Goal: Transaction & Acquisition: Purchase product/service

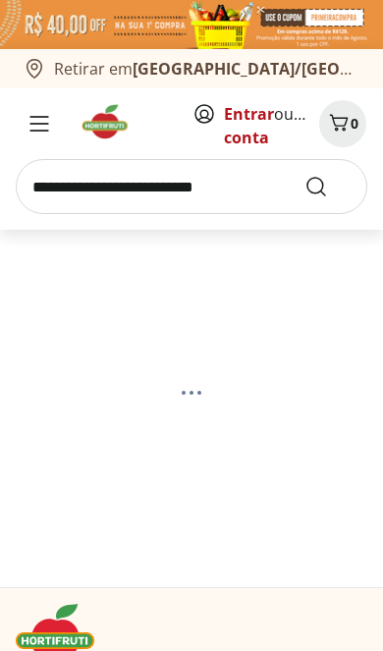
select select "**********"
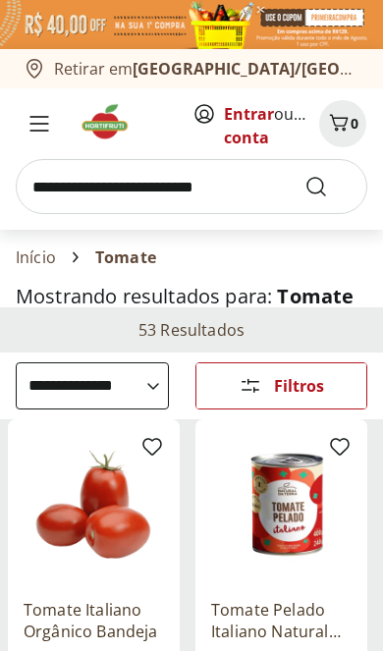
click at [123, 109] on img at bounding box center [112, 121] width 66 height 39
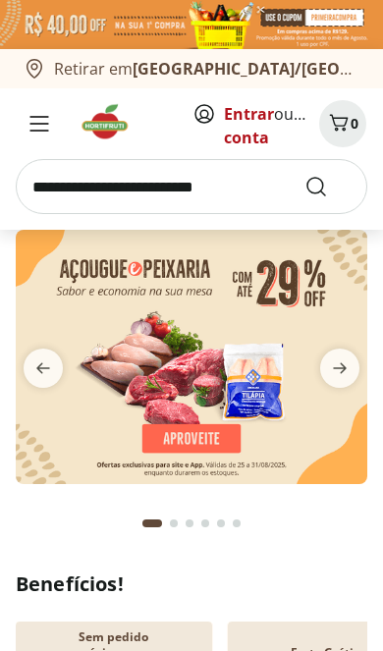
click at [356, 380] on span "next" at bounding box center [339, 368] width 39 height 39
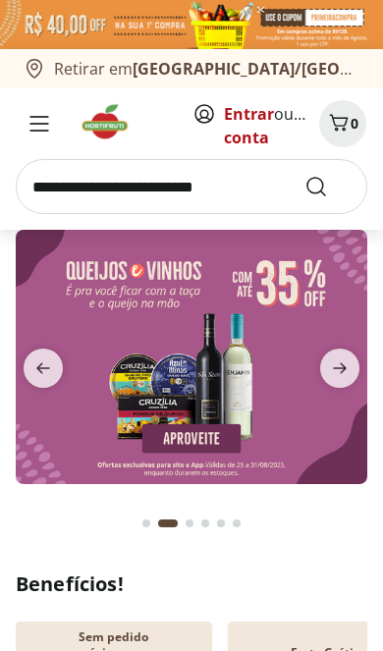
click at [345, 379] on icon "next" at bounding box center [340, 369] width 24 height 24
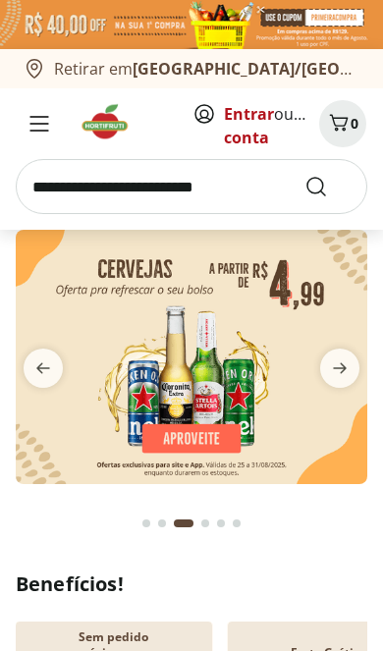
click at [349, 375] on icon "next" at bounding box center [340, 369] width 24 height 24
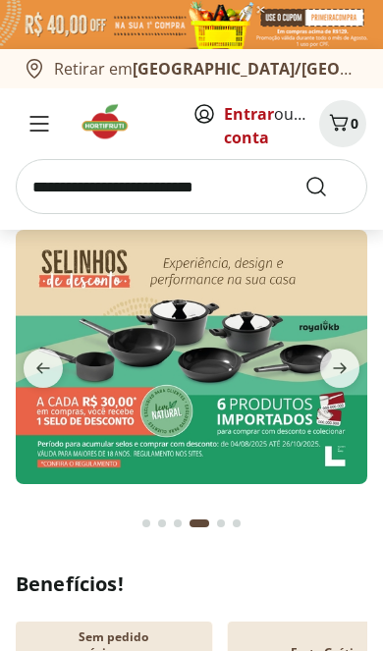
click at [351, 373] on icon "next" at bounding box center [340, 369] width 24 height 24
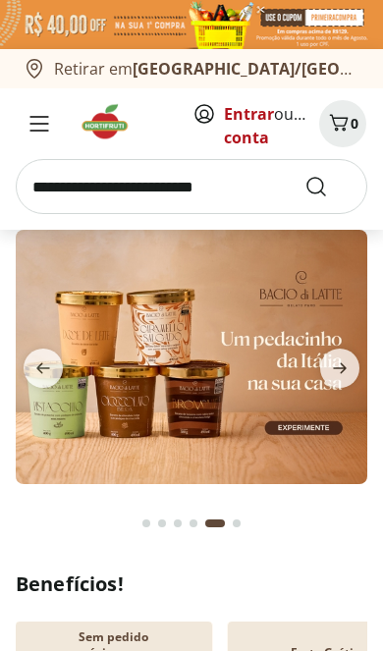
click at [343, 378] on icon "next" at bounding box center [340, 369] width 24 height 24
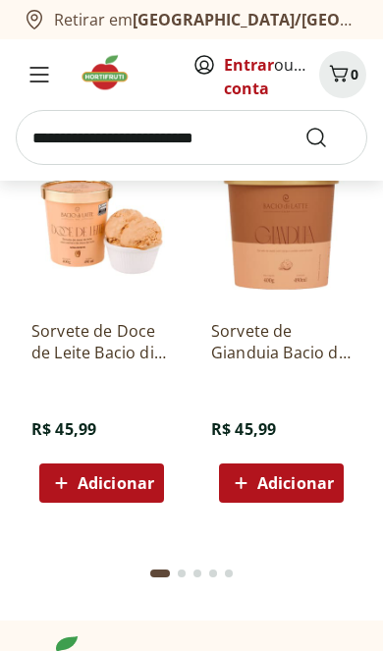
scroll to position [4373, 0]
